Goal: Transaction & Acquisition: Obtain resource

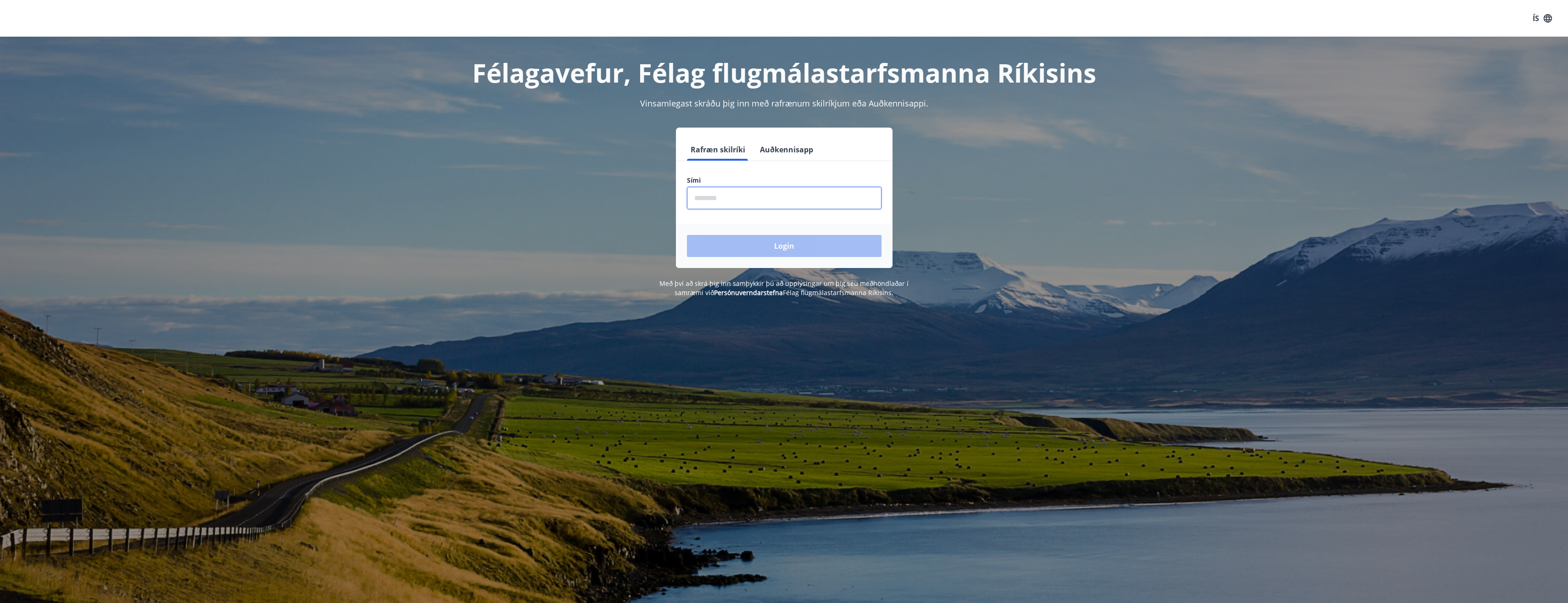
click at [731, 198] on input "phone" at bounding box center [784, 198] width 194 height 23
type input "********"
click at [781, 250] on button "Login" at bounding box center [784, 246] width 194 height 22
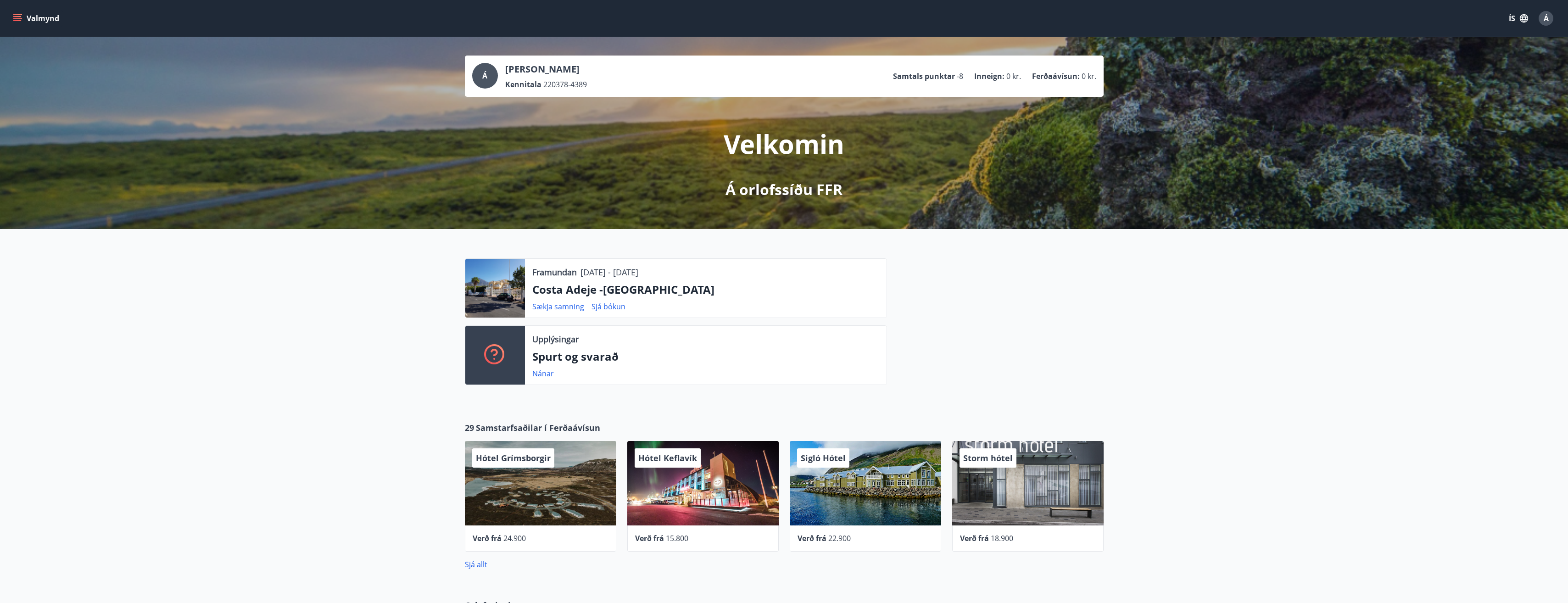
click at [16, 18] on icon "menu" at bounding box center [17, 18] width 9 height 9
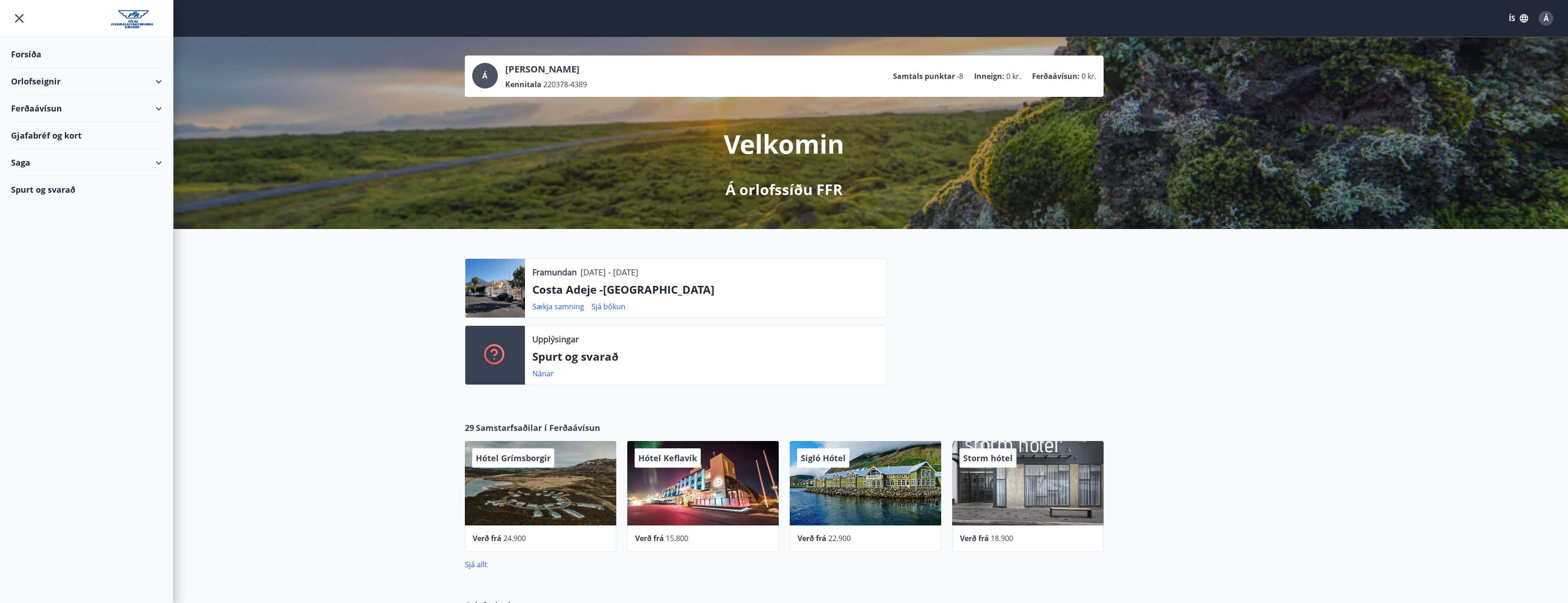
click at [36, 109] on div "Ferðaávísun" at bounding box center [86, 108] width 151 height 27
click at [34, 128] on div "Framboð" at bounding box center [86, 132] width 136 height 20
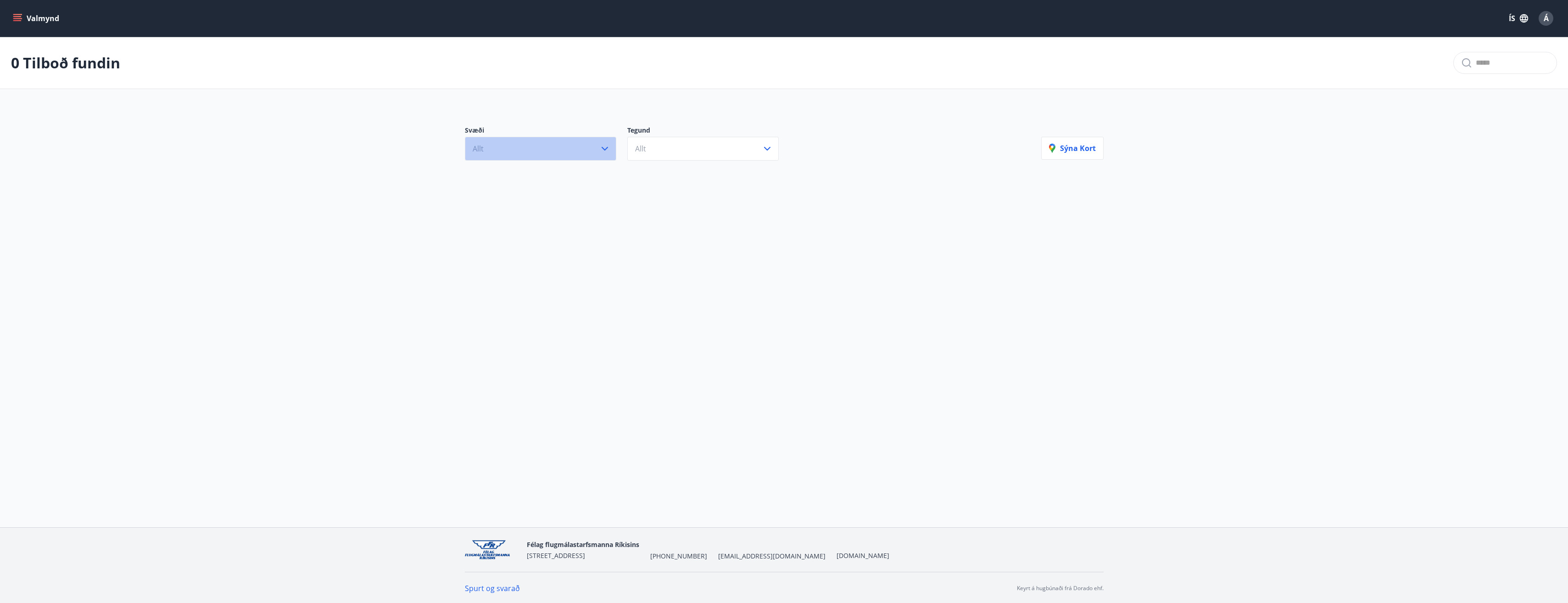
click at [502, 149] on button "Allt" at bounding box center [540, 149] width 152 height 24
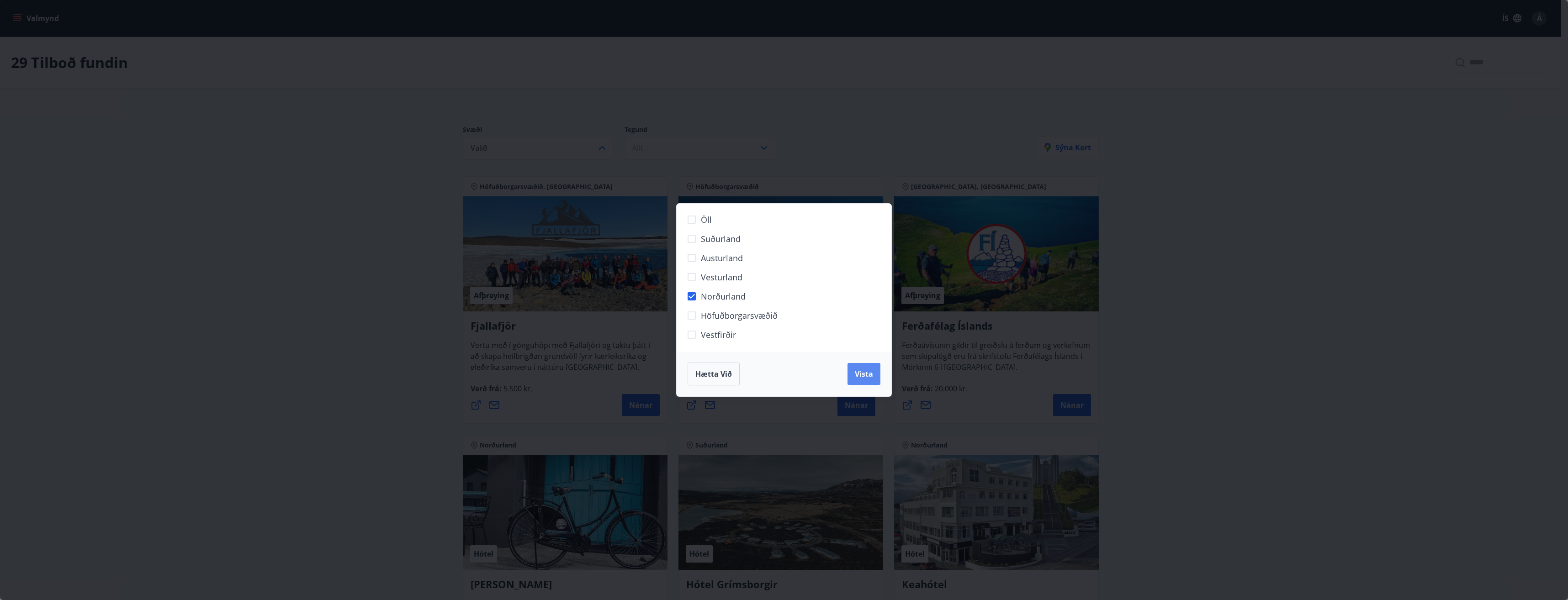
click at [859, 374] on span "Vista" at bounding box center [864, 374] width 18 height 10
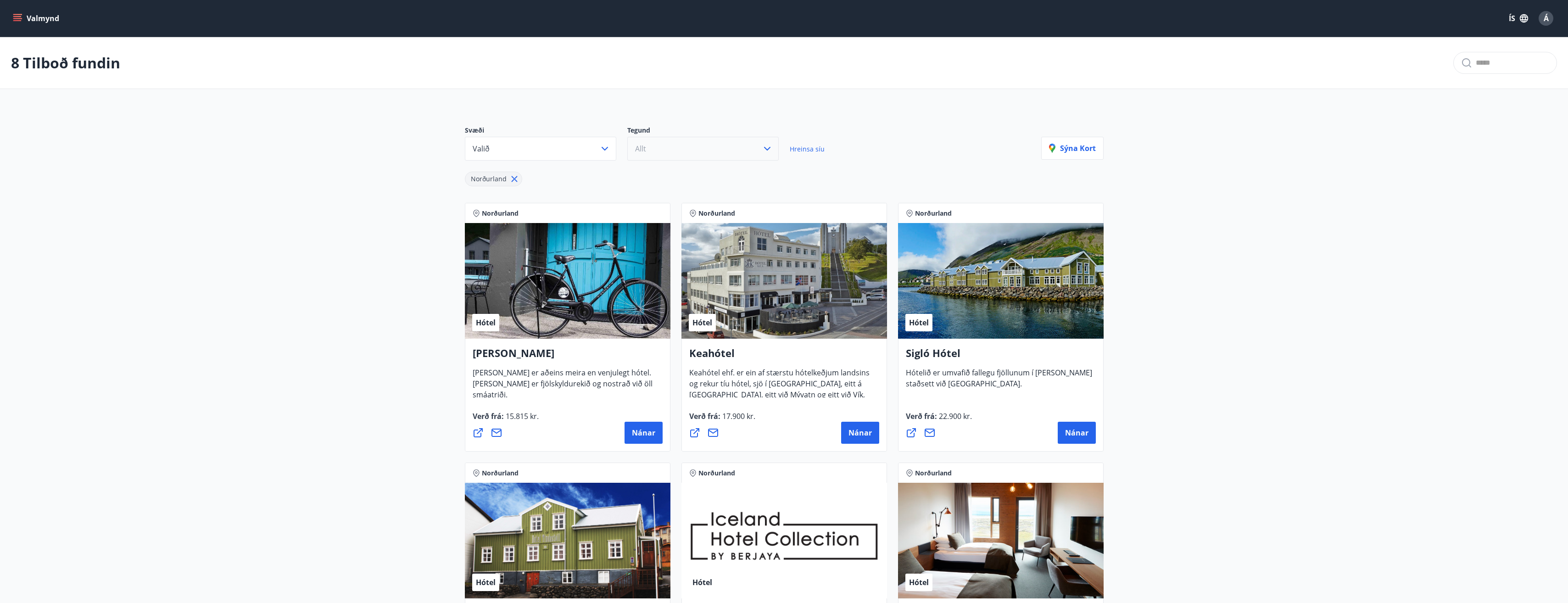
click at [664, 151] on button "Allt" at bounding box center [703, 149] width 152 height 24
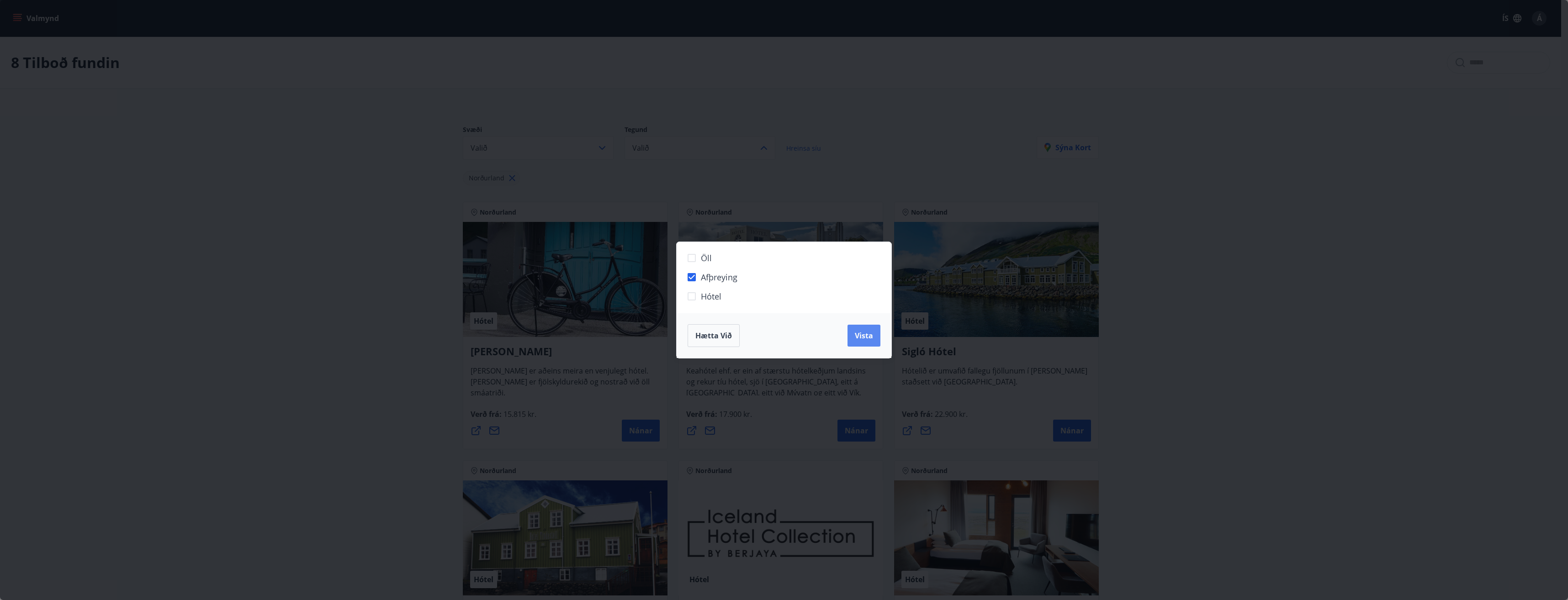
click at [864, 337] on span "Vista" at bounding box center [864, 335] width 18 height 10
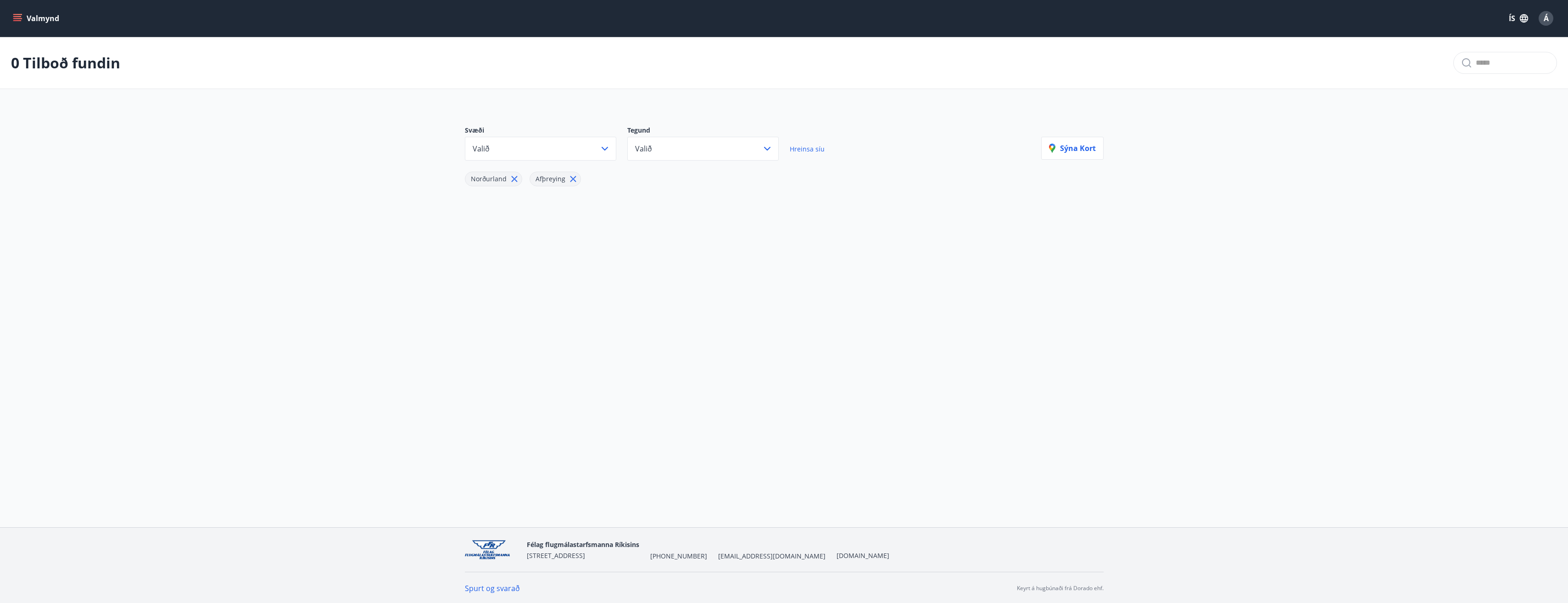
click at [514, 178] on icon at bounding box center [514, 179] width 6 height 6
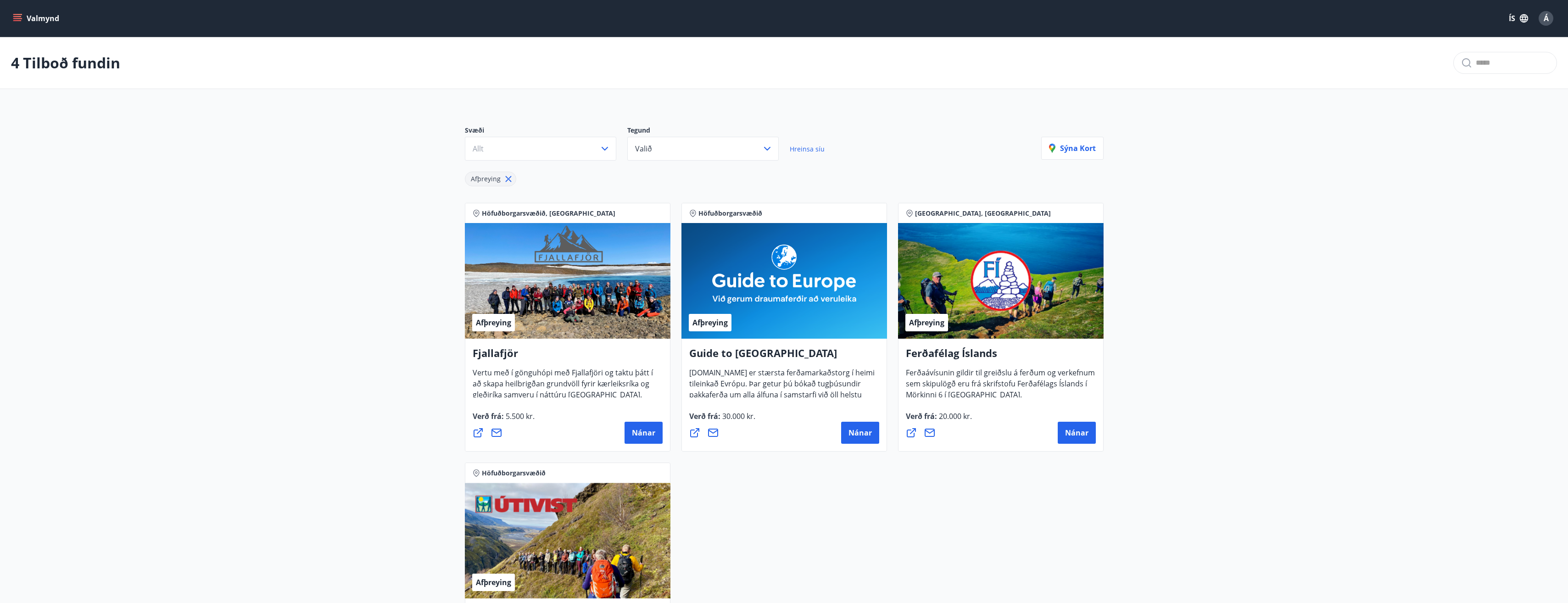
click at [18, 17] on icon "menu" at bounding box center [18, 17] width 9 height 1
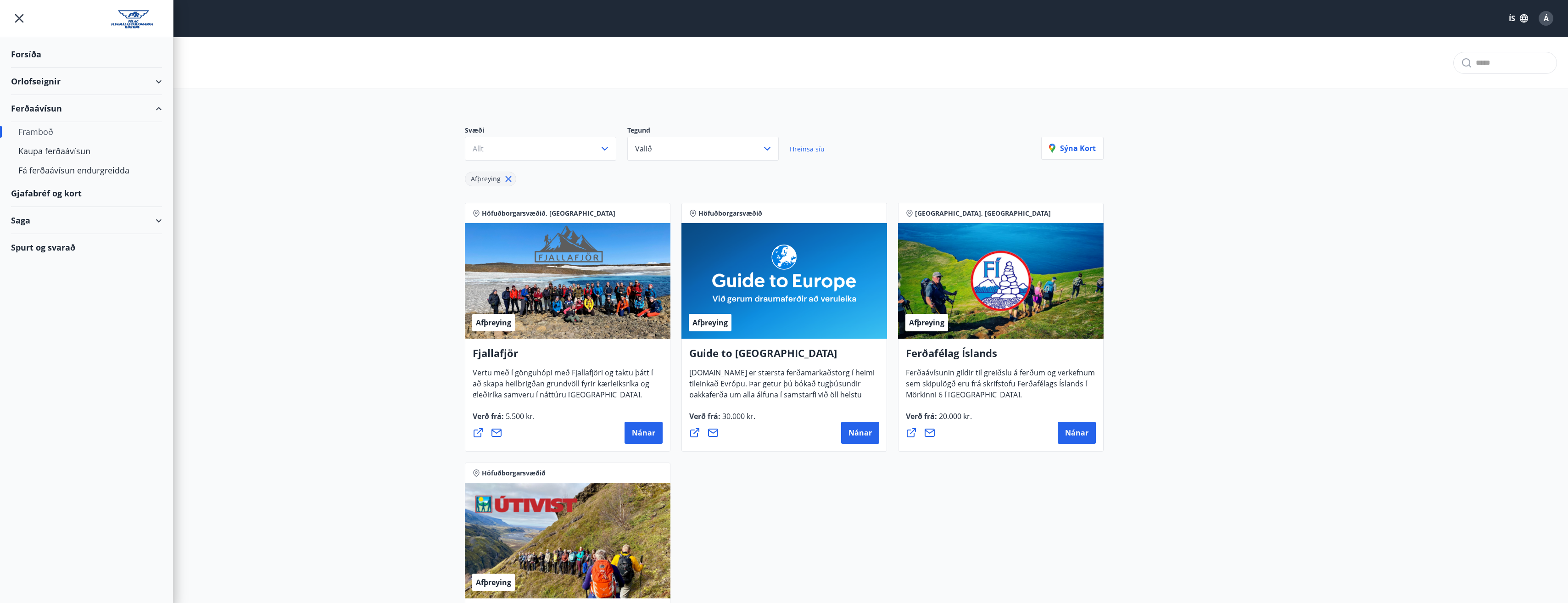
click at [42, 193] on div "Gjafabréf og kort" at bounding box center [86, 193] width 151 height 27
click at [29, 55] on div "Forsíða" at bounding box center [86, 54] width 151 height 27
